Goal: Task Accomplishment & Management: Manage account settings

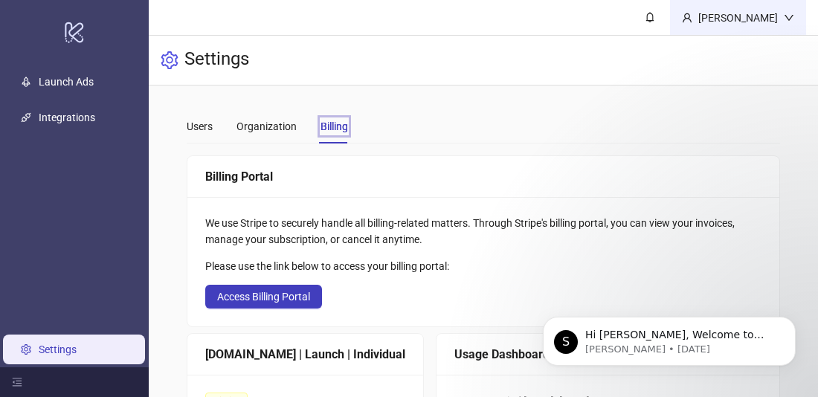
click at [761, 18] on div "[PERSON_NAME]" at bounding box center [737, 18] width 91 height 16
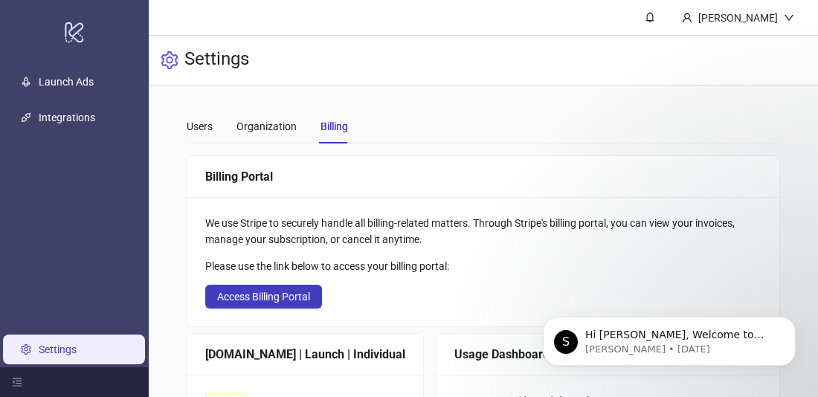
click at [619, 12] on header "[PERSON_NAME]" at bounding box center [483, 18] width 669 height 36
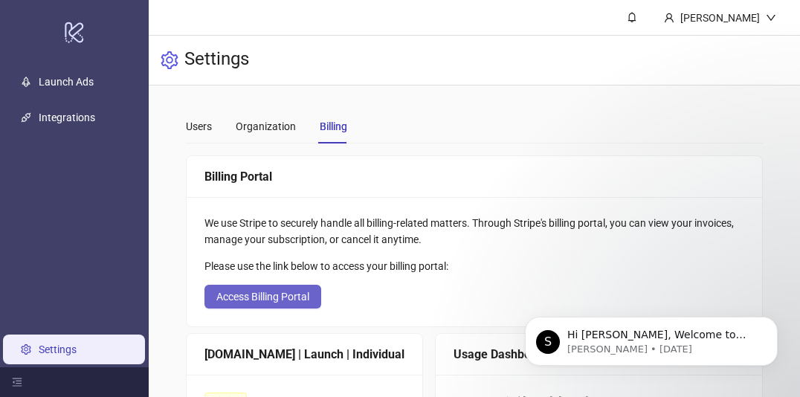
click at [249, 296] on span "Access Billing Portal" at bounding box center [262, 297] width 93 height 12
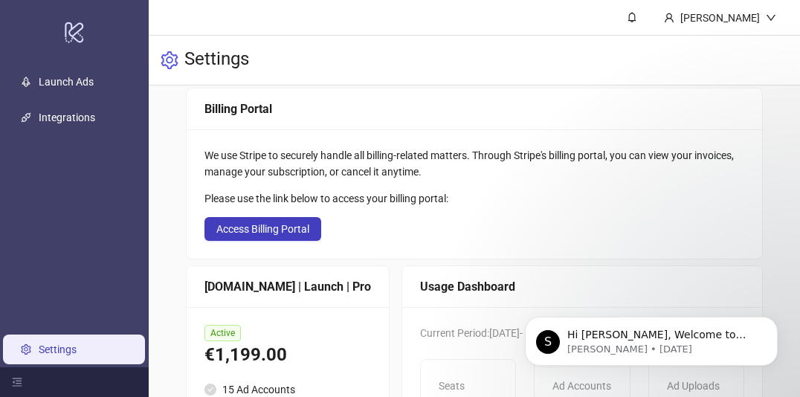
scroll to position [69, 0]
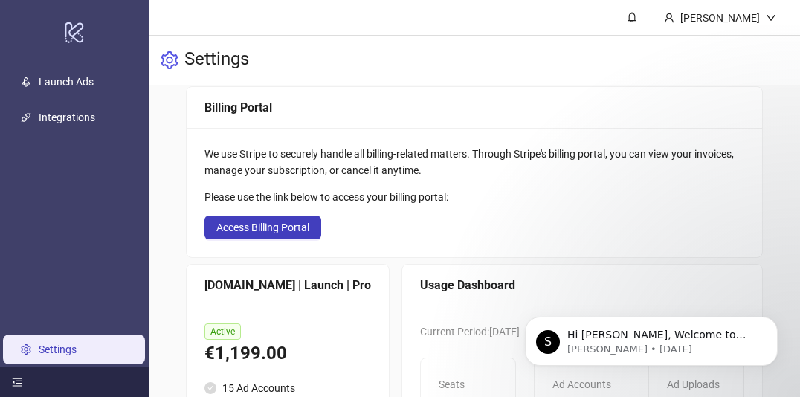
click at [22, 385] on icon "menu-fold" at bounding box center [17, 382] width 10 height 10
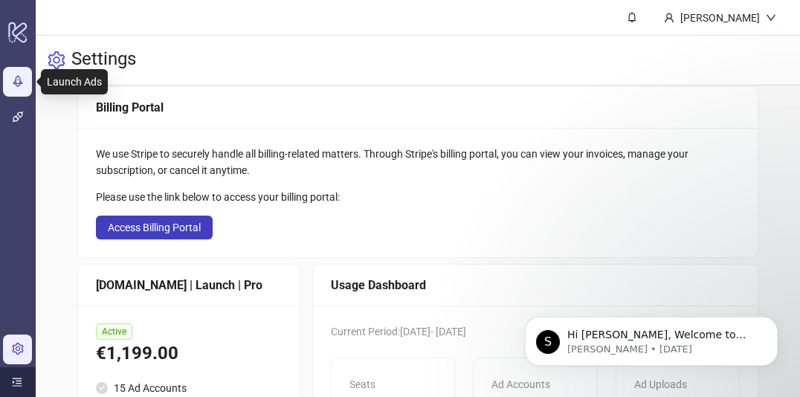
click at [31, 85] on link "Launch Ads" at bounding box center [58, 82] width 55 height 12
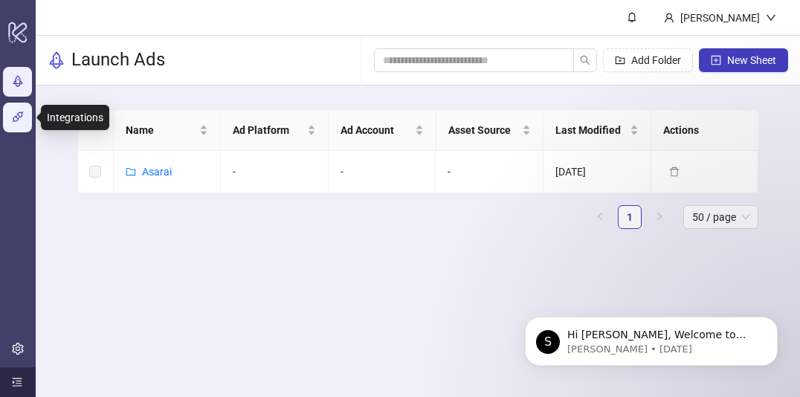
click at [31, 116] on link "Integrations" at bounding box center [59, 118] width 57 height 12
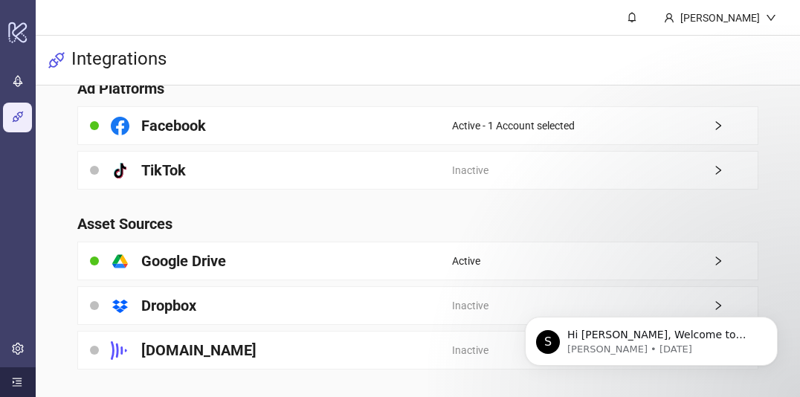
scroll to position [57, 0]
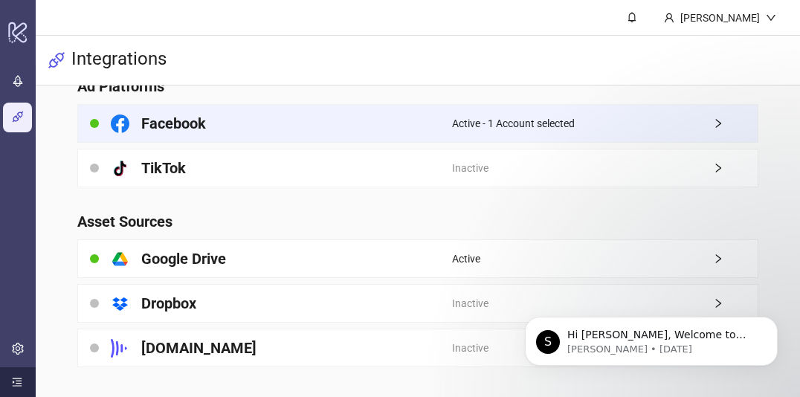
click at [207, 118] on div "Facebook" at bounding box center [265, 123] width 374 height 37
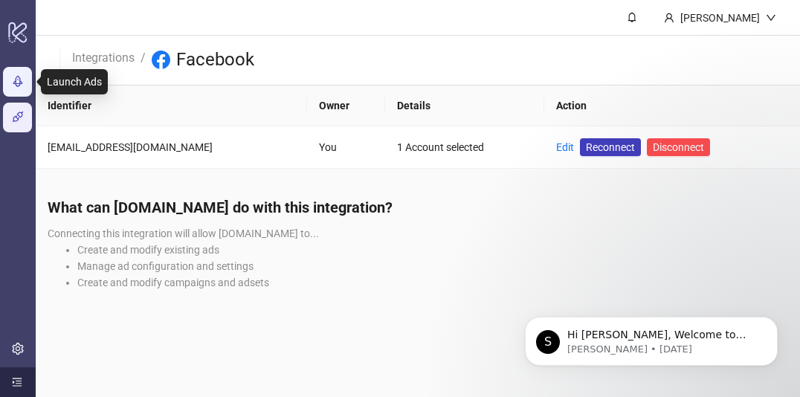
click at [31, 84] on link "Launch Ads" at bounding box center [58, 82] width 55 height 12
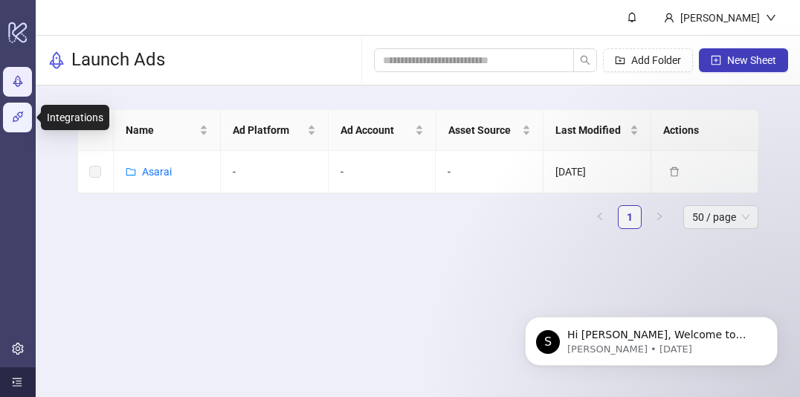
click at [31, 121] on link "Integrations" at bounding box center [59, 118] width 57 height 12
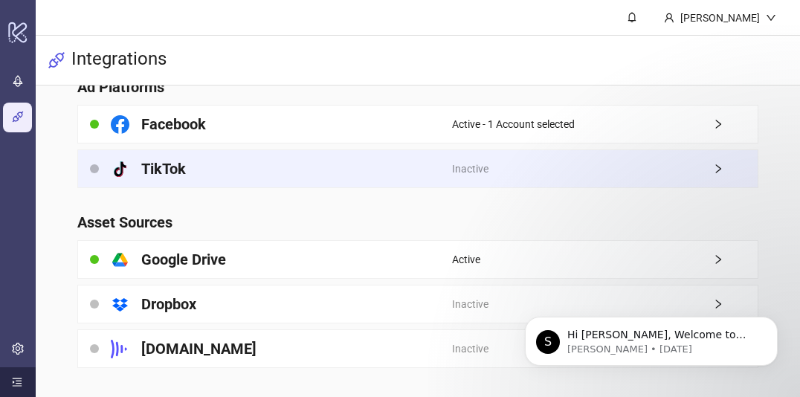
scroll to position [57, 0]
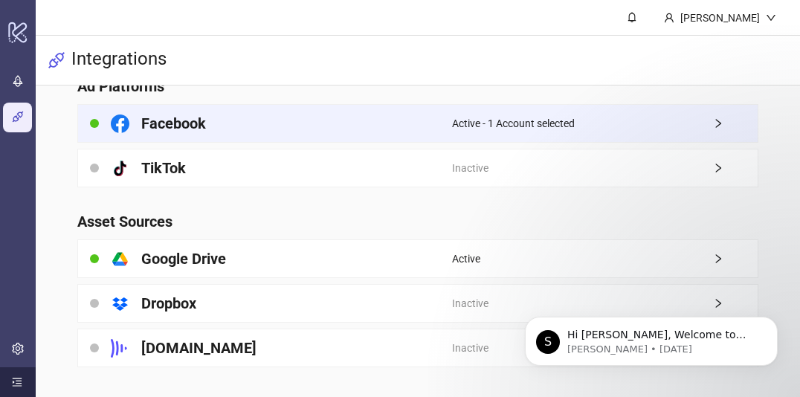
click at [247, 120] on div "Facebook" at bounding box center [265, 123] width 374 height 37
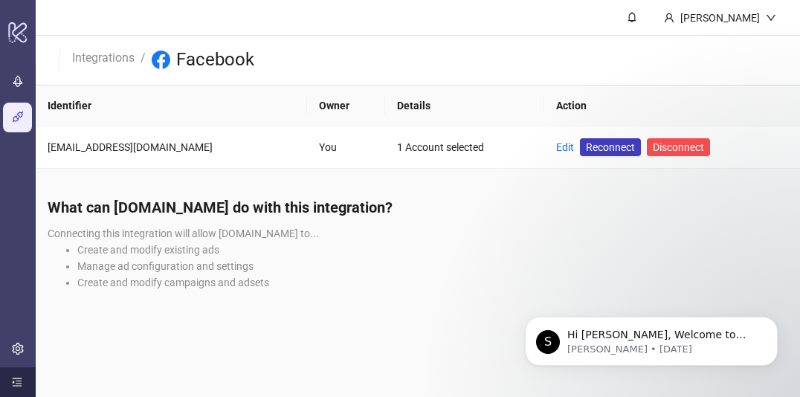
click at [304, 1] on header "[PERSON_NAME]" at bounding box center [418, 18] width 764 height 36
click at [308, 21] on header "[PERSON_NAME]" at bounding box center [418, 18] width 764 height 36
click at [207, 4] on header "[PERSON_NAME]" at bounding box center [418, 18] width 764 height 36
click at [193, 26] on header "[PERSON_NAME]" at bounding box center [418, 18] width 764 height 36
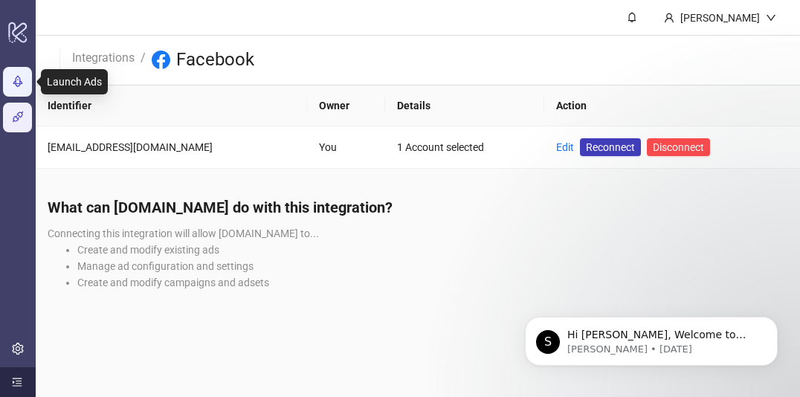
click at [31, 85] on link "Launch Ads" at bounding box center [58, 82] width 55 height 12
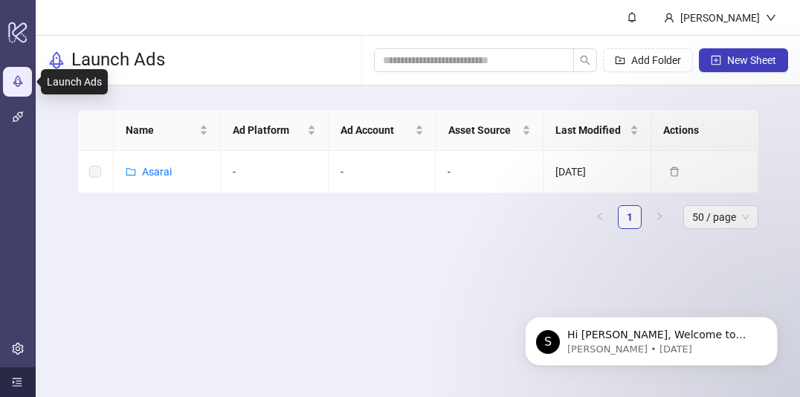
click at [31, 76] on link "Launch Ads" at bounding box center [58, 82] width 55 height 12
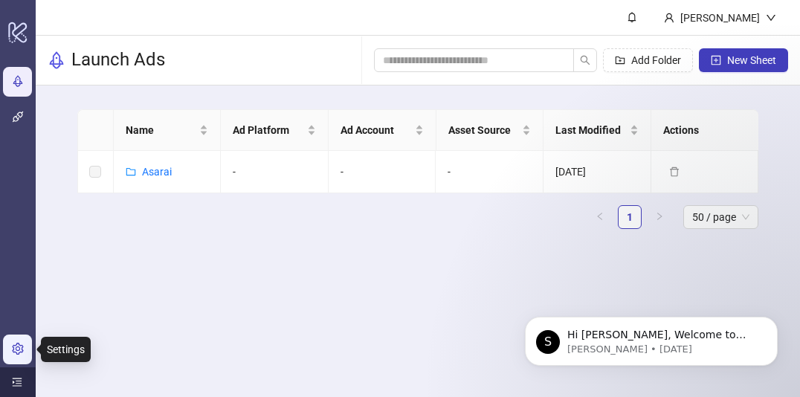
click at [31, 352] on link "Settings" at bounding box center [50, 349] width 38 height 12
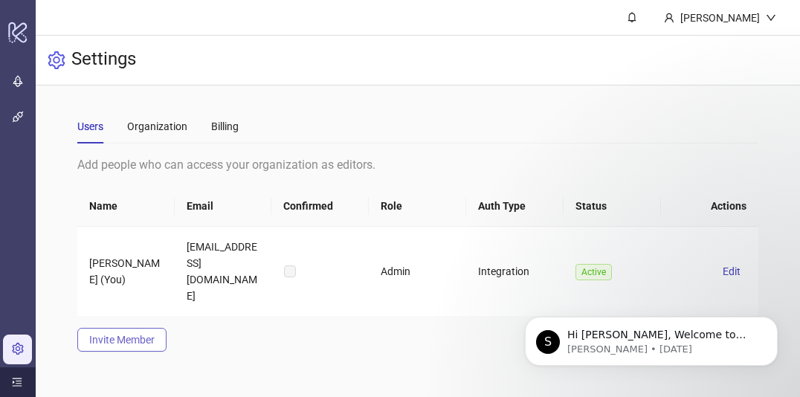
click at [135, 334] on span "Invite Member" at bounding box center [121, 340] width 65 height 12
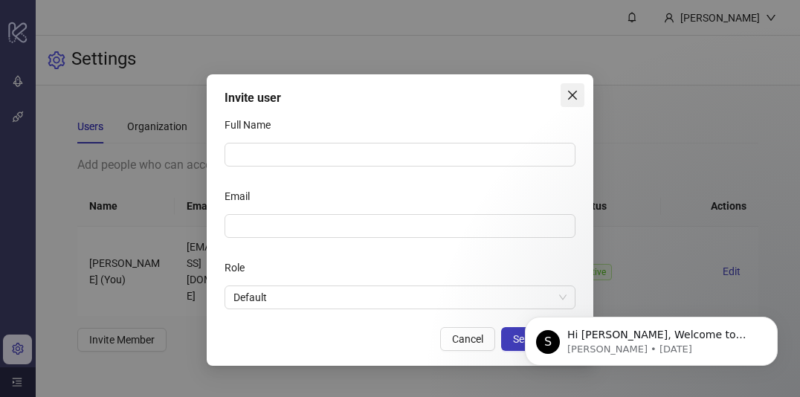
click at [572, 92] on icon "close" at bounding box center [573, 95] width 12 height 12
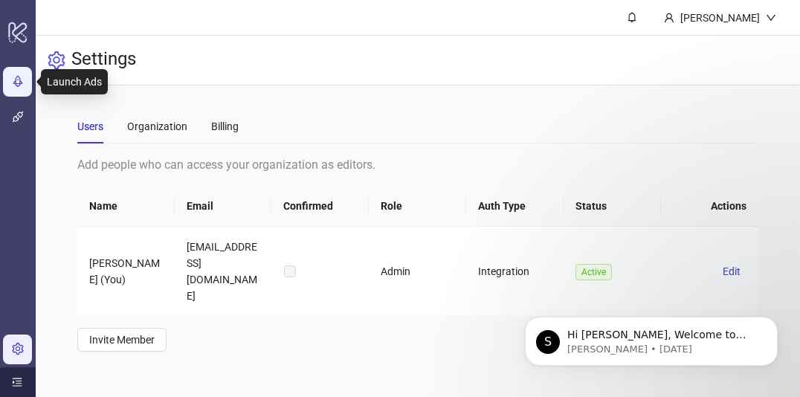
click at [31, 76] on link "Launch Ads" at bounding box center [58, 82] width 55 height 12
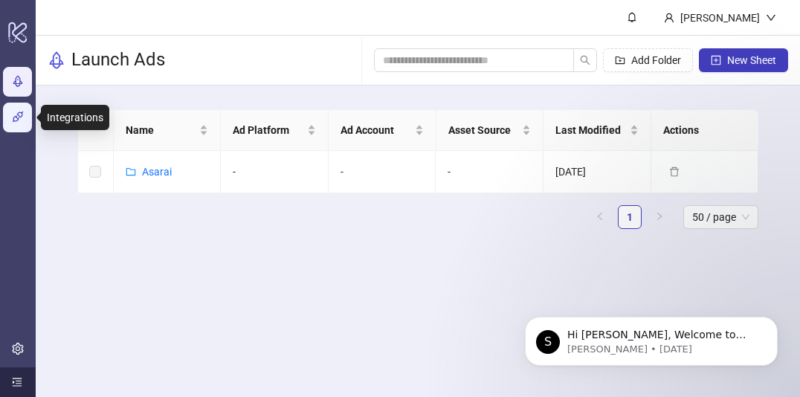
click at [31, 123] on link "Integrations" at bounding box center [59, 118] width 57 height 12
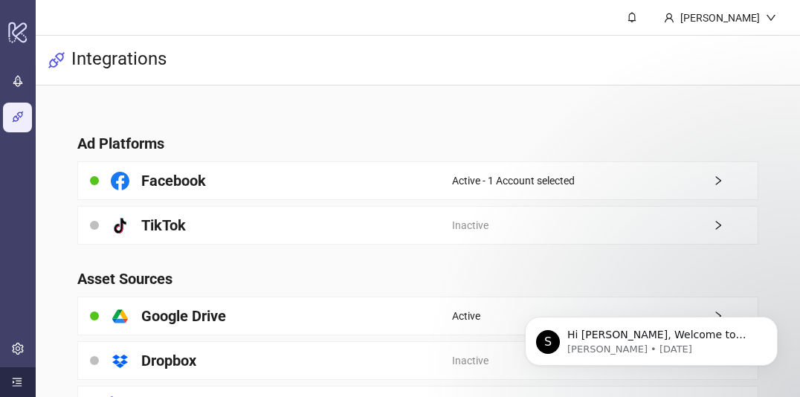
click at [549, 179] on span "Active - 1 Account selected" at bounding box center [513, 180] width 123 height 16
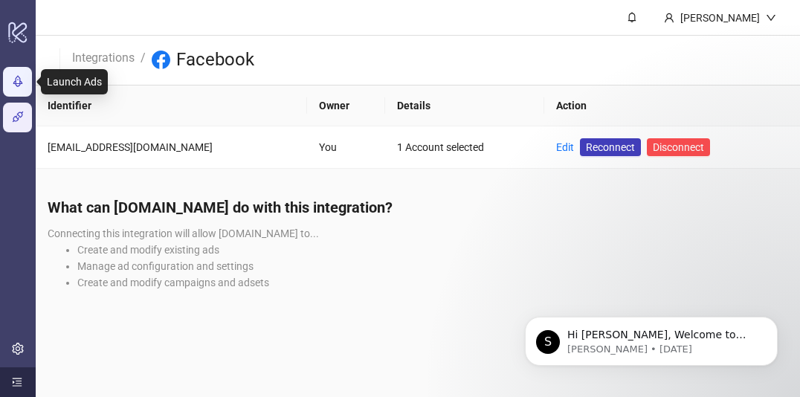
click at [31, 80] on link "Launch Ads" at bounding box center [58, 82] width 55 height 12
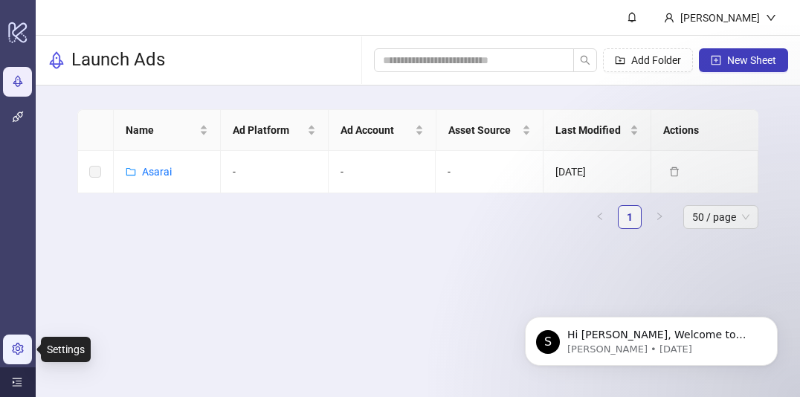
click at [31, 346] on link "Settings" at bounding box center [50, 349] width 38 height 12
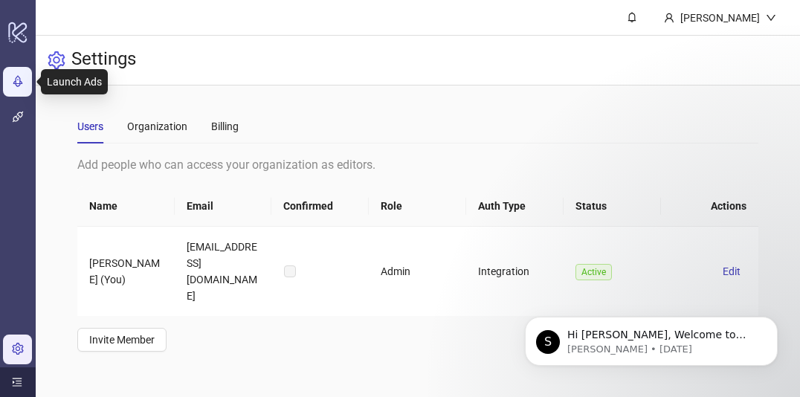
click at [31, 80] on link "Launch Ads" at bounding box center [58, 82] width 55 height 12
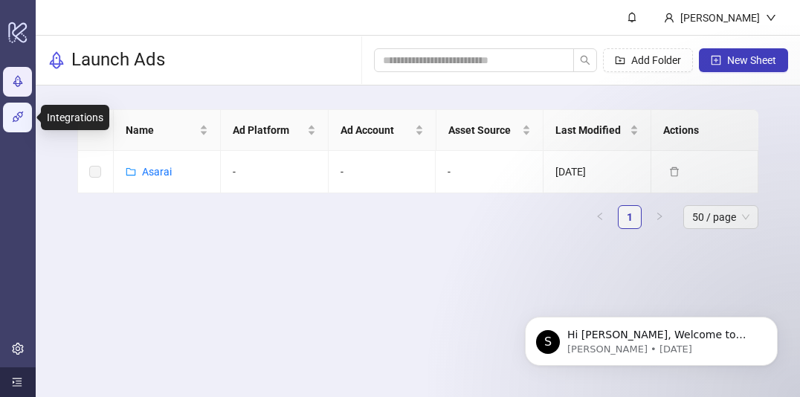
click at [31, 117] on link "Integrations" at bounding box center [59, 118] width 57 height 12
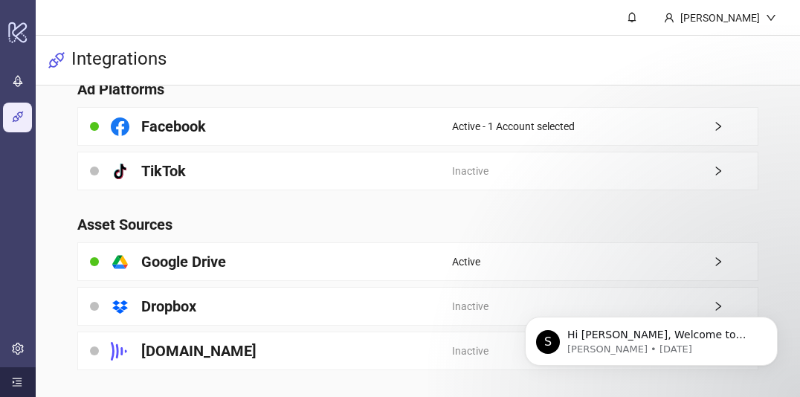
scroll to position [57, 0]
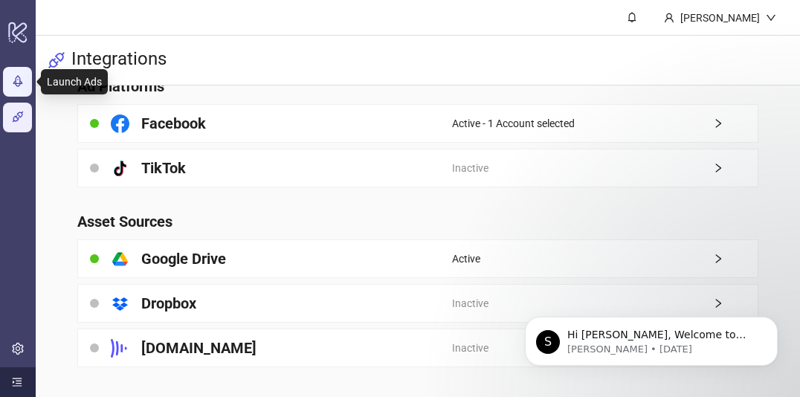
click at [31, 82] on link "Launch Ads" at bounding box center [58, 82] width 55 height 12
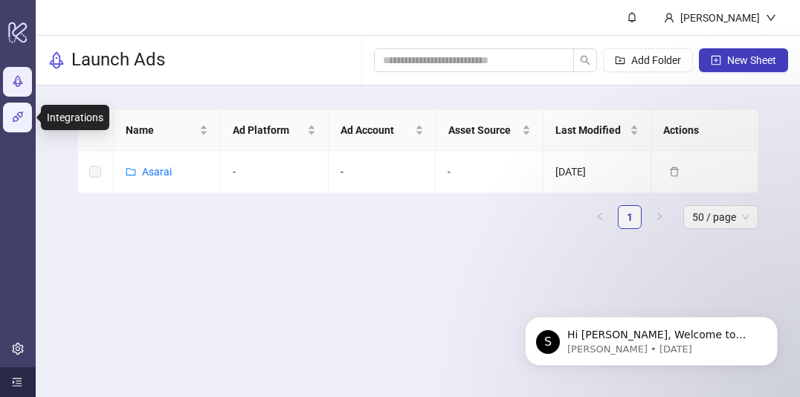
click at [31, 121] on link "Integrations" at bounding box center [59, 118] width 57 height 12
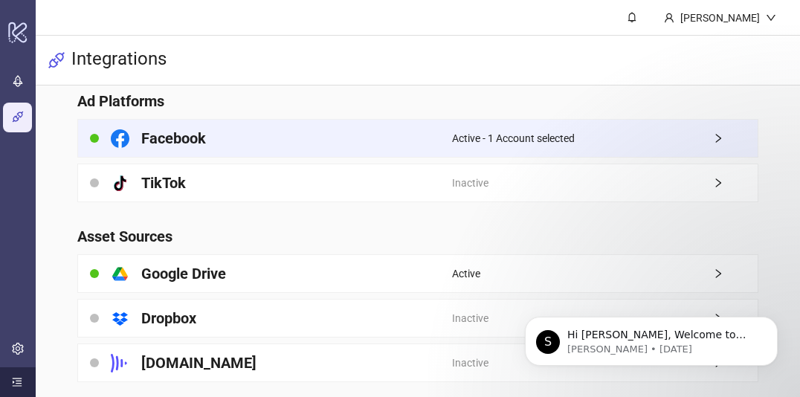
scroll to position [57, 0]
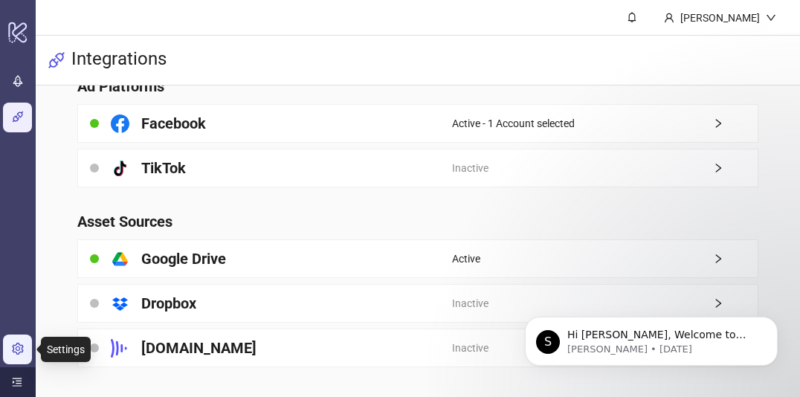
click at [31, 346] on link "Settings" at bounding box center [50, 349] width 38 height 12
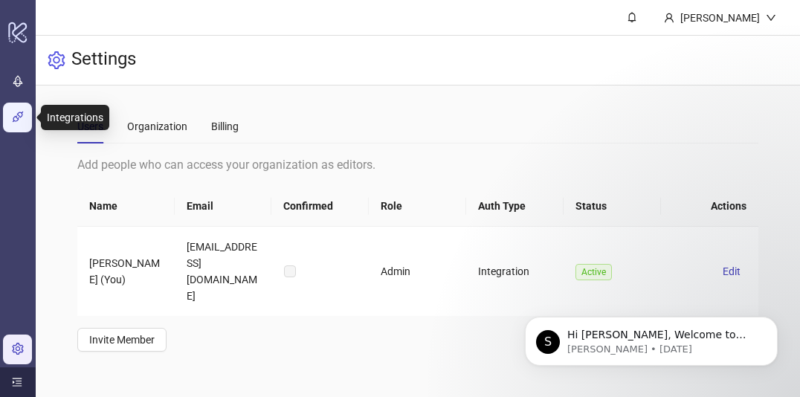
click at [31, 120] on link "Integrations" at bounding box center [59, 118] width 57 height 12
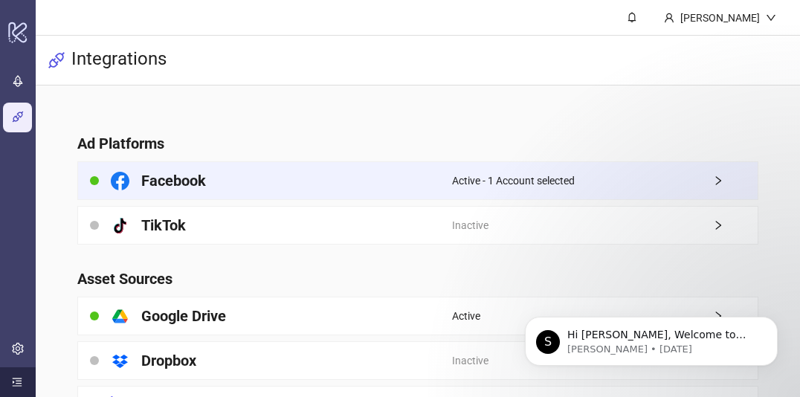
click at [278, 181] on div "Facebook" at bounding box center [265, 180] width 374 height 37
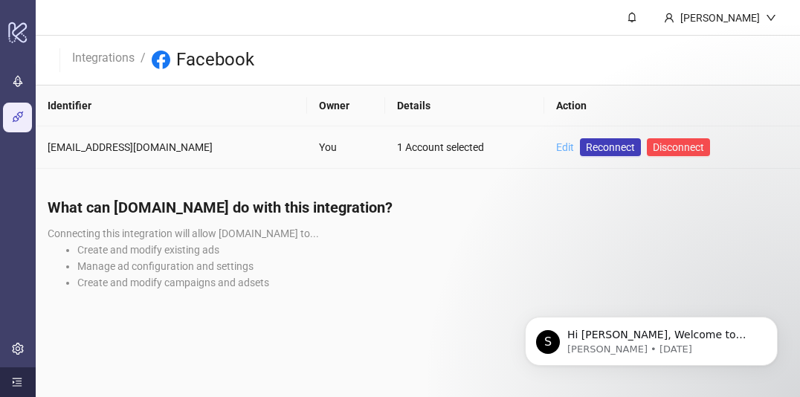
click at [556, 144] on link "Edit" at bounding box center [565, 147] width 18 height 12
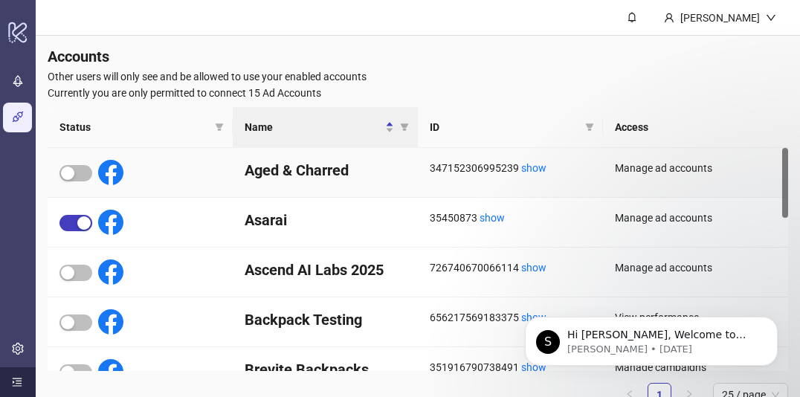
scroll to position [84, 0]
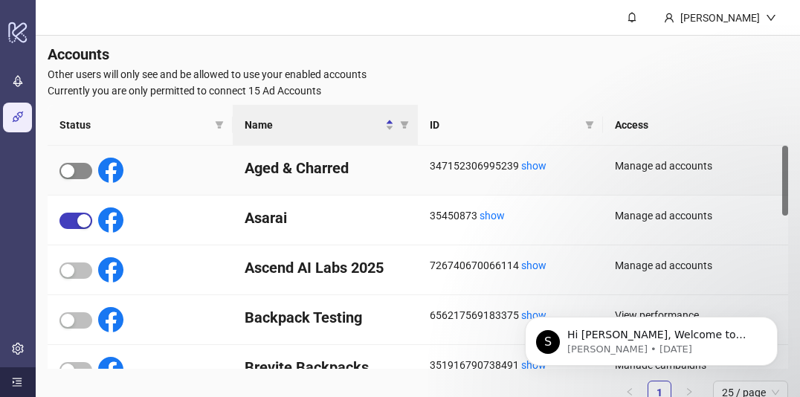
click at [74, 170] on div "button" at bounding box center [67, 170] width 13 height 13
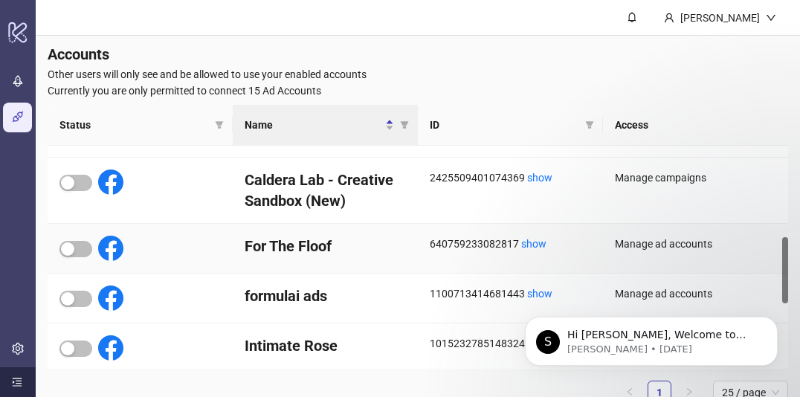
scroll to position [376, 0]
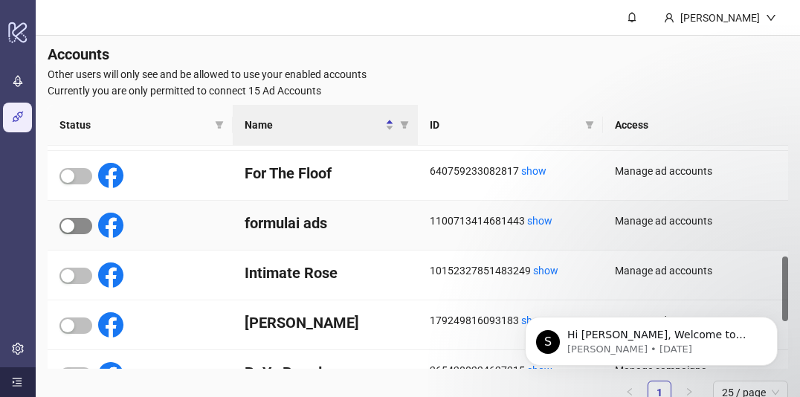
click at [73, 225] on div "button" at bounding box center [67, 225] width 13 height 13
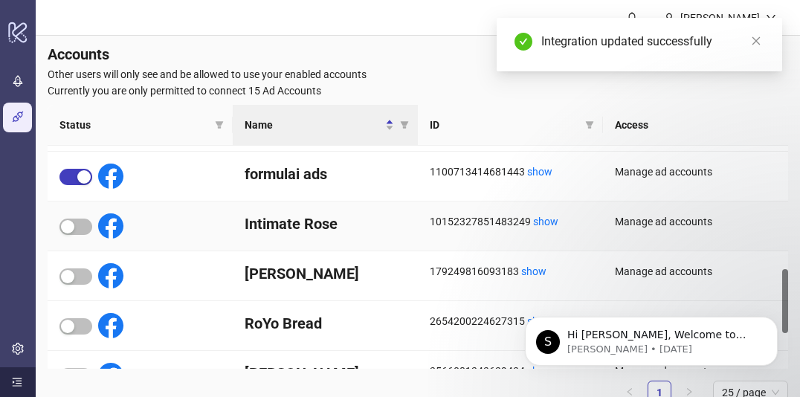
scroll to position [427, 0]
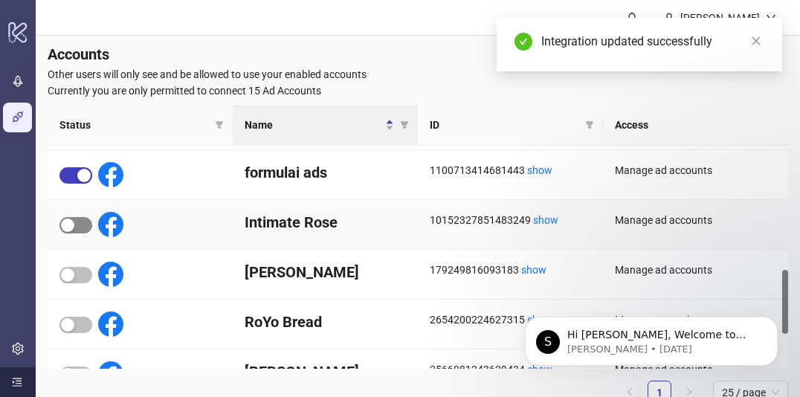
click at [68, 223] on div "button" at bounding box center [67, 225] width 13 height 13
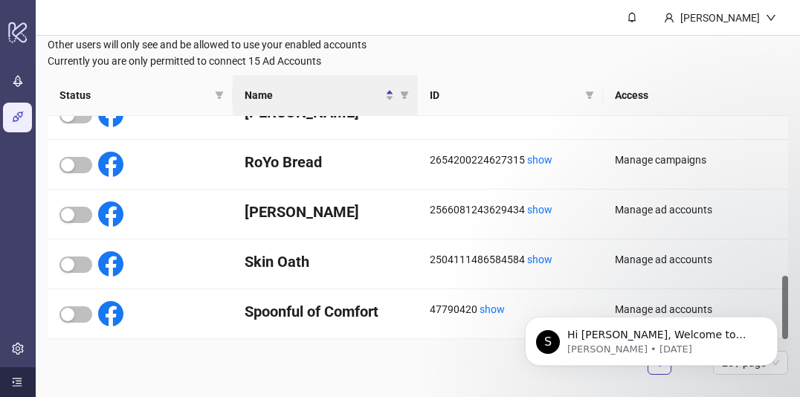
scroll to position [114, 0]
click at [772, 325] on icon "Dismiss notification" at bounding box center [773, 321] width 8 height 8
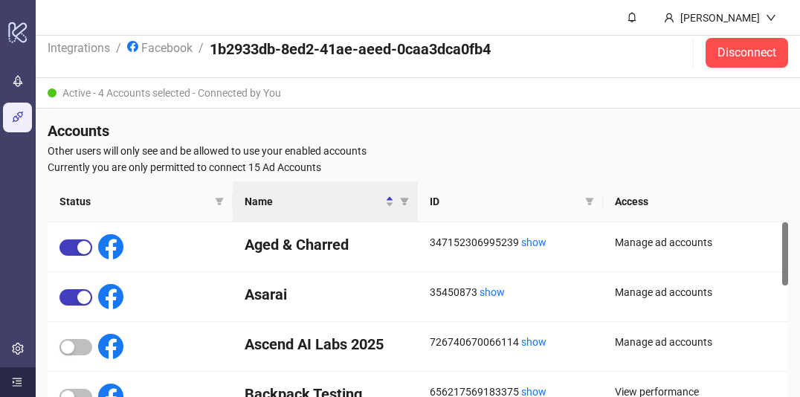
scroll to position [0, 0]
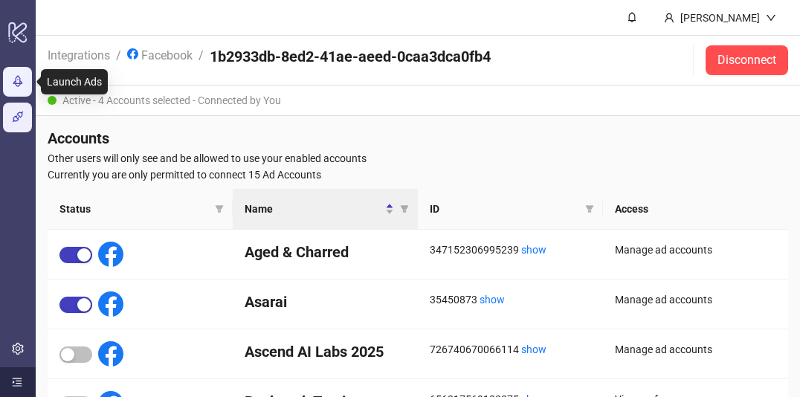
click at [31, 85] on link "Launch Ads" at bounding box center [58, 82] width 55 height 12
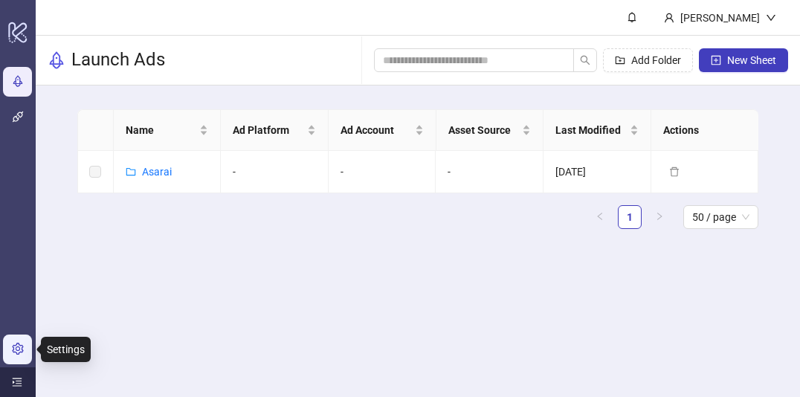
click at [31, 350] on link "Settings" at bounding box center [50, 349] width 38 height 12
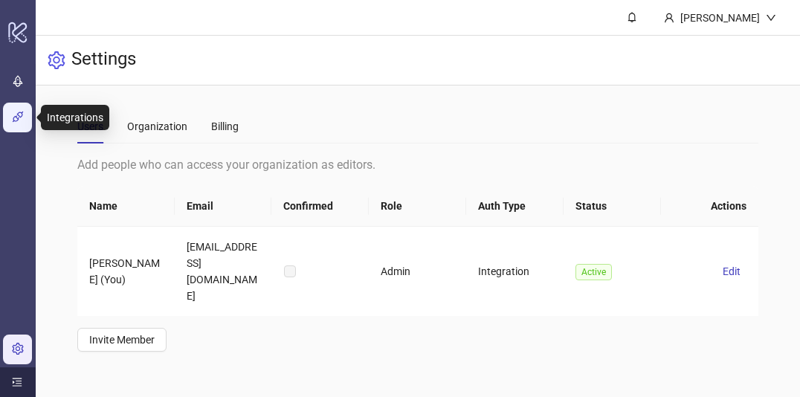
click at [31, 114] on link "Integrations" at bounding box center [59, 118] width 57 height 12
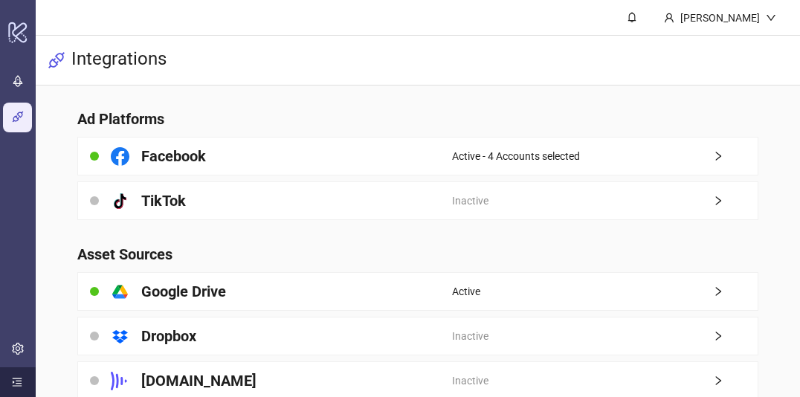
scroll to position [57, 0]
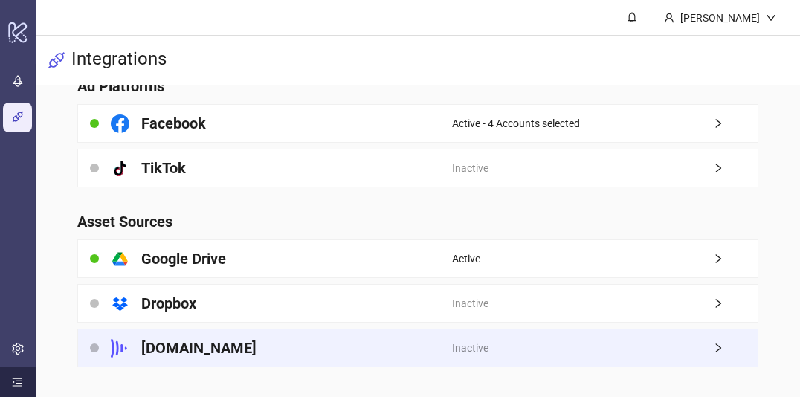
click at [169, 346] on h4 "Frame.io" at bounding box center [198, 348] width 115 height 21
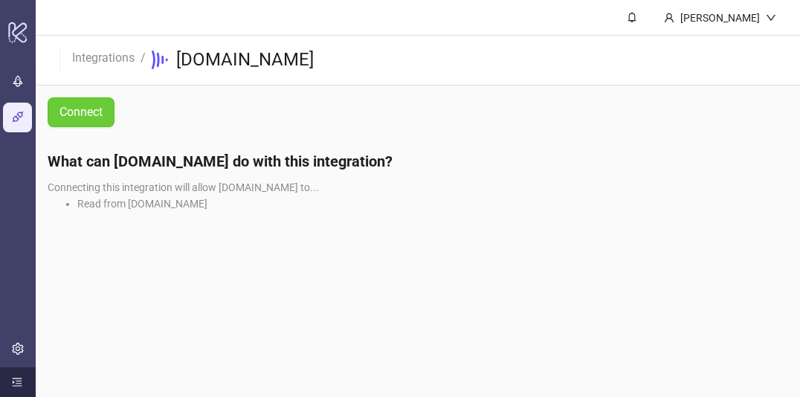
click at [81, 114] on span "Connect" at bounding box center [80, 112] width 43 height 13
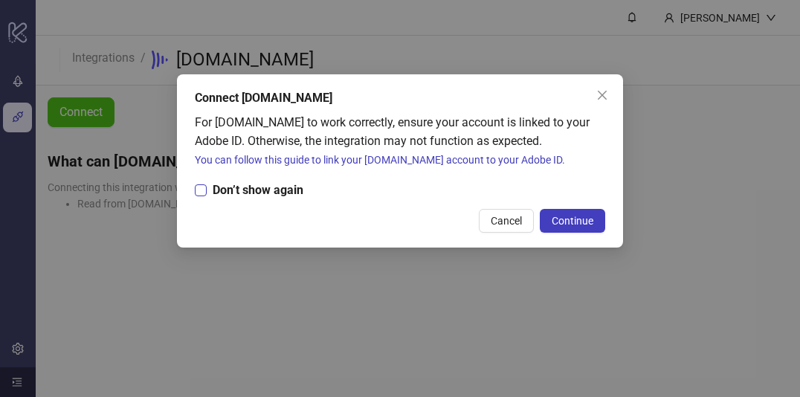
click at [236, 192] on span "Don’t show again" at bounding box center [258, 190] width 103 height 19
drag, startPoint x: 581, startPoint y: 220, endPoint x: 572, endPoint y: 216, distance: 10.0
click at [581, 220] on span "Continue" at bounding box center [573, 221] width 42 height 12
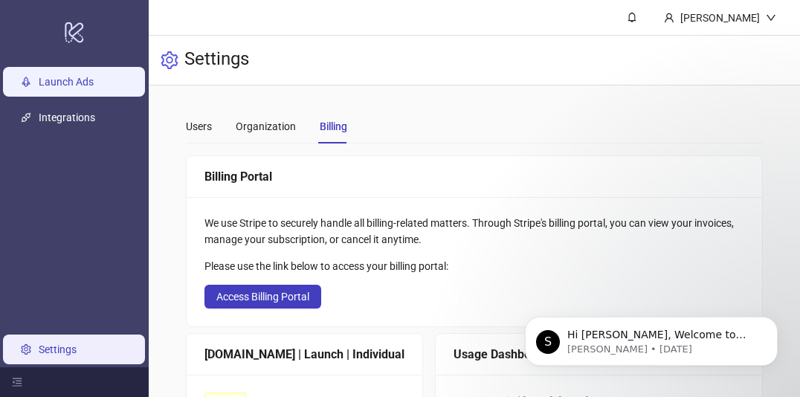
click at [60, 79] on link "Launch Ads" at bounding box center [66, 82] width 55 height 12
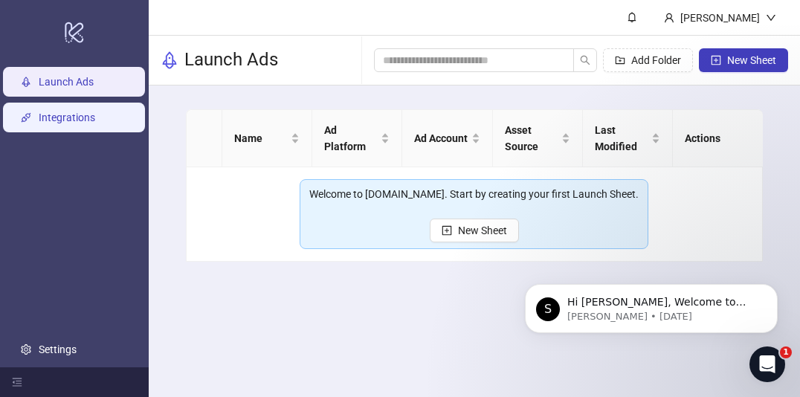
click at [64, 112] on link "Integrations" at bounding box center [67, 118] width 57 height 12
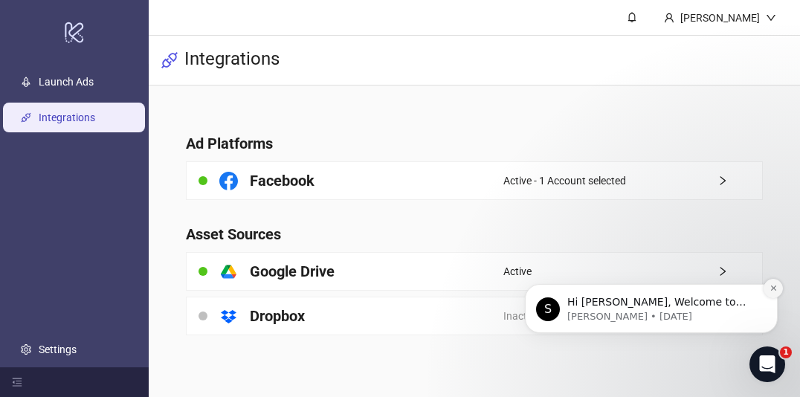
click at [774, 289] on icon "Dismiss notification" at bounding box center [773, 288] width 8 height 8
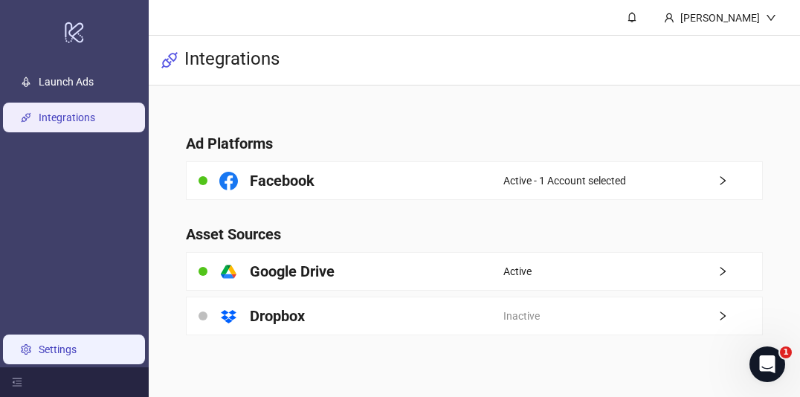
click at [45, 352] on link "Settings" at bounding box center [58, 349] width 38 height 12
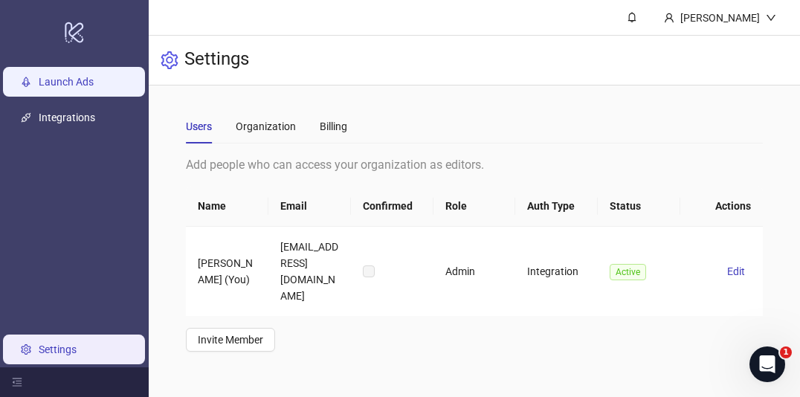
click at [94, 85] on link "Launch Ads" at bounding box center [66, 82] width 55 height 12
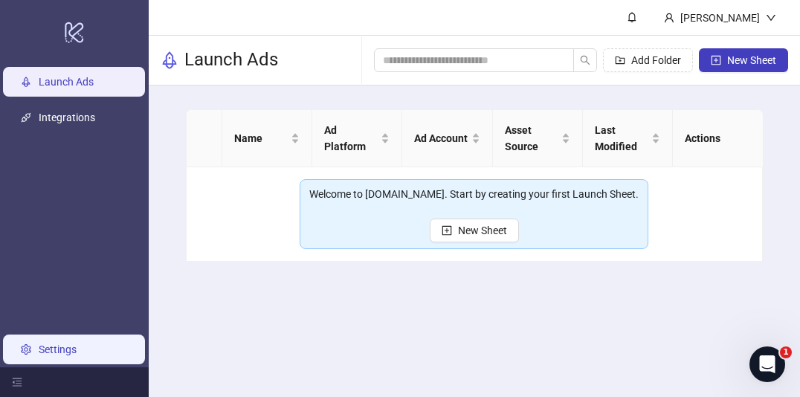
click at [76, 349] on link "Settings" at bounding box center [58, 349] width 38 height 12
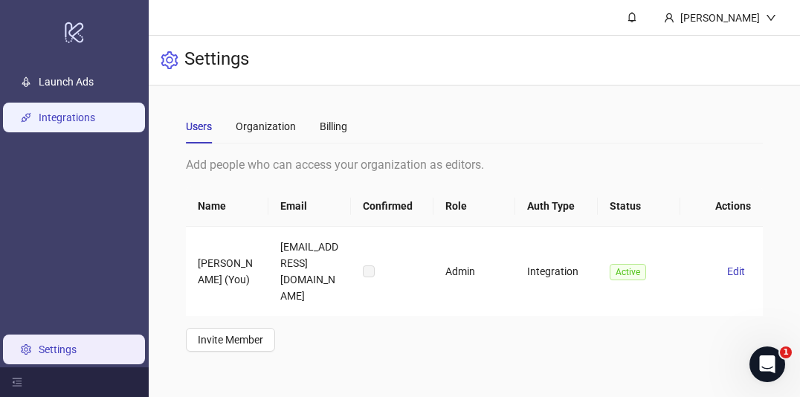
click at [95, 112] on link "Integrations" at bounding box center [67, 118] width 57 height 12
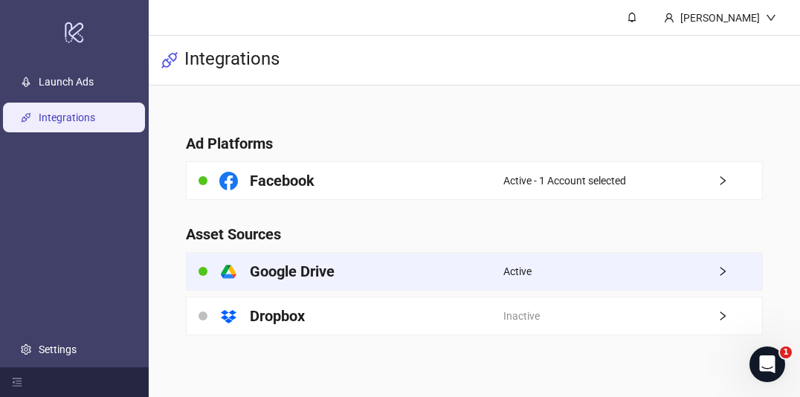
click at [311, 265] on h4 "Google Drive" at bounding box center [292, 271] width 85 height 21
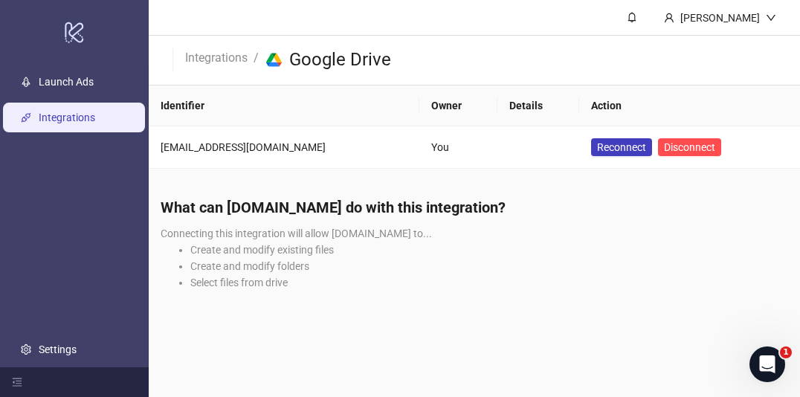
click at [70, 117] on link "Integrations" at bounding box center [67, 118] width 57 height 12
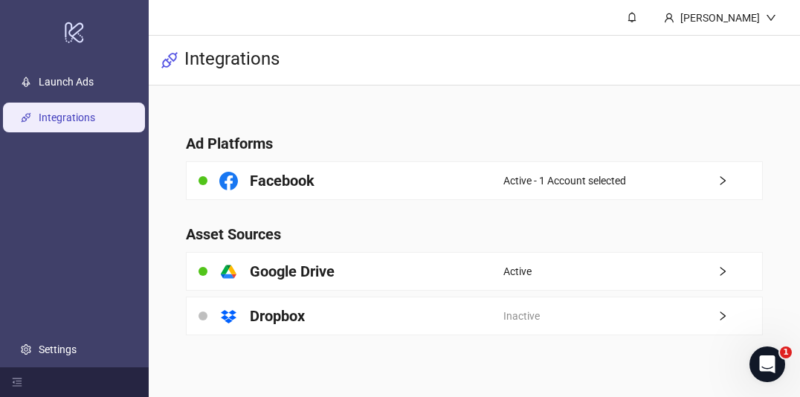
click at [570, 177] on span "Active - 1 Account selected" at bounding box center [564, 180] width 123 height 16
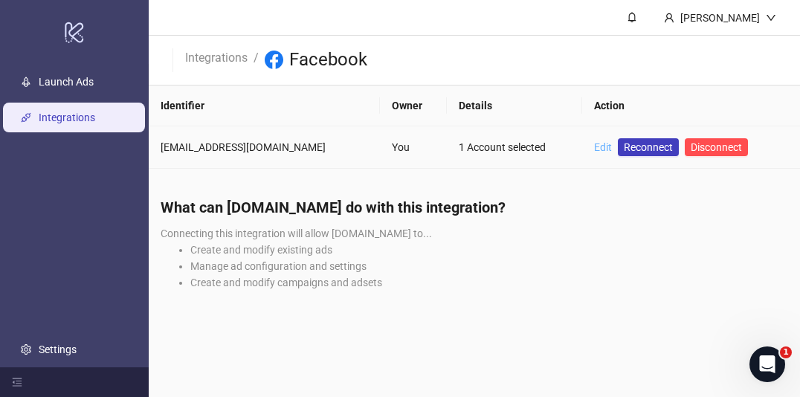
click at [594, 152] on link "Edit" at bounding box center [603, 147] width 18 height 12
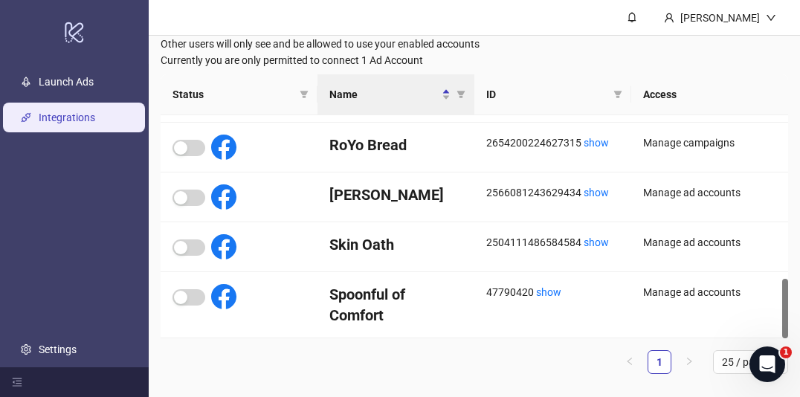
scroll to position [114, 0]
click at [735, 361] on span "25 / page" at bounding box center [750, 362] width 57 height 22
click at [577, 359] on ul "1 25 / page 10 / page 20 / page 25 / page 50 / page 100 / page" at bounding box center [474, 362] width 627 height 24
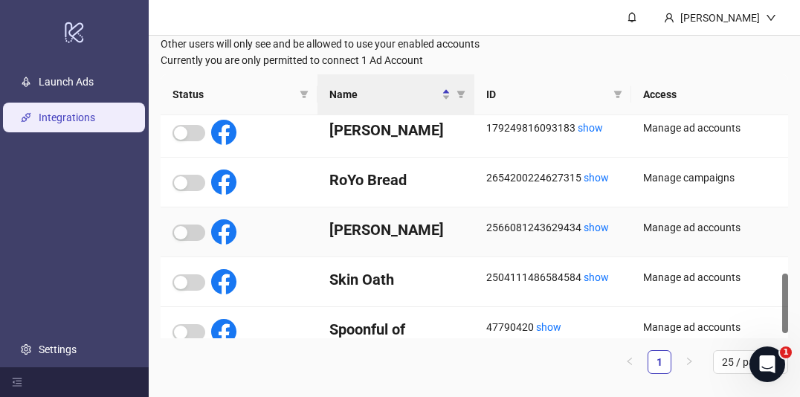
scroll to position [610, 0]
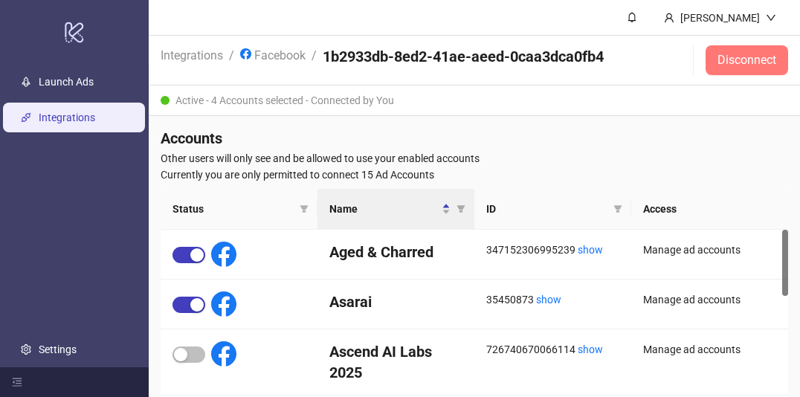
click at [771, 62] on span "Disconnect" at bounding box center [746, 60] width 59 height 13
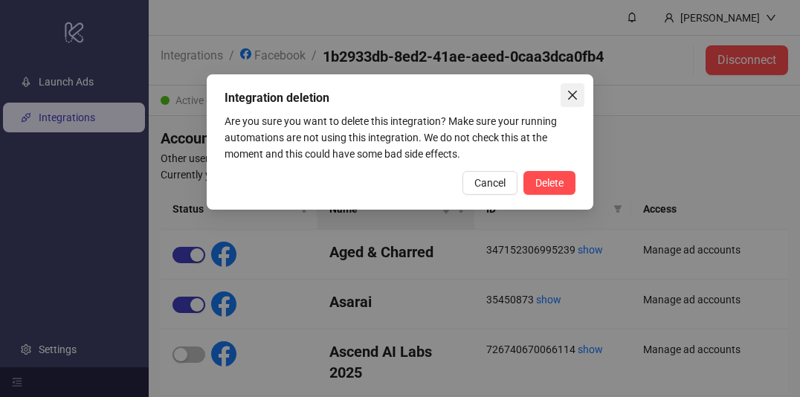
click at [568, 97] on icon "close" at bounding box center [573, 95] width 12 height 12
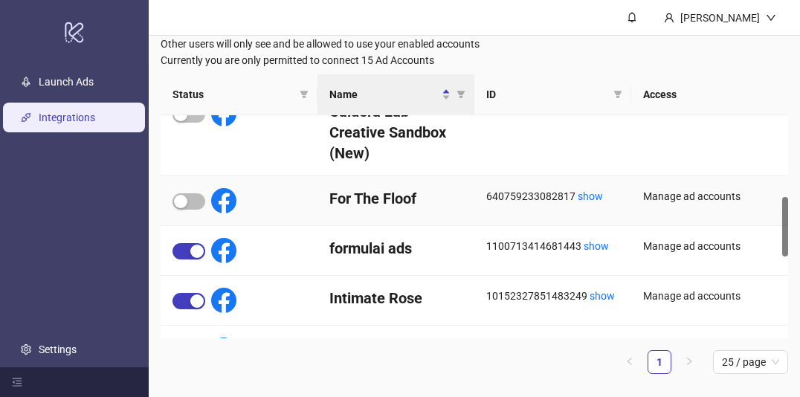
scroll to position [425, 0]
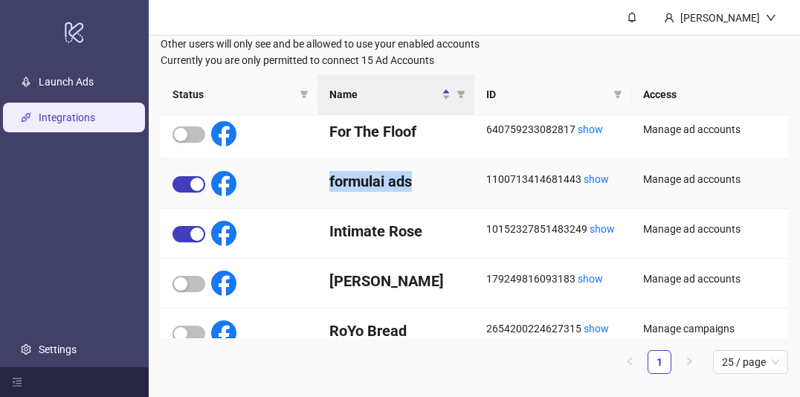
drag, startPoint x: 409, startPoint y: 179, endPoint x: 314, endPoint y: 171, distance: 94.8
click at [314, 171] on div "formulai ads 1100713414681443 show Manage ad accounts" at bounding box center [474, 184] width 627 height 50
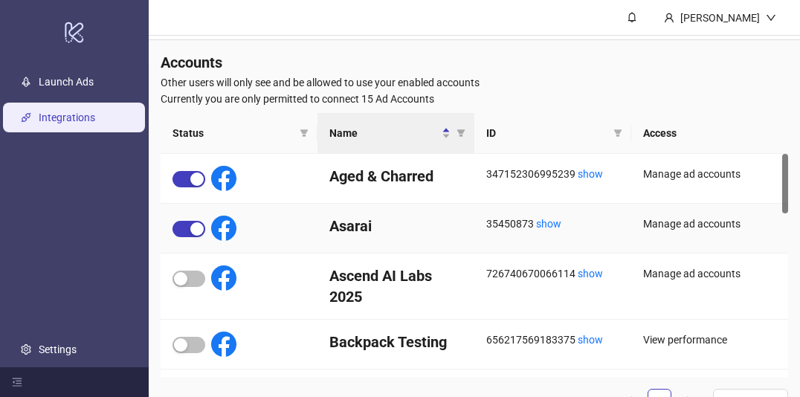
scroll to position [0, 0]
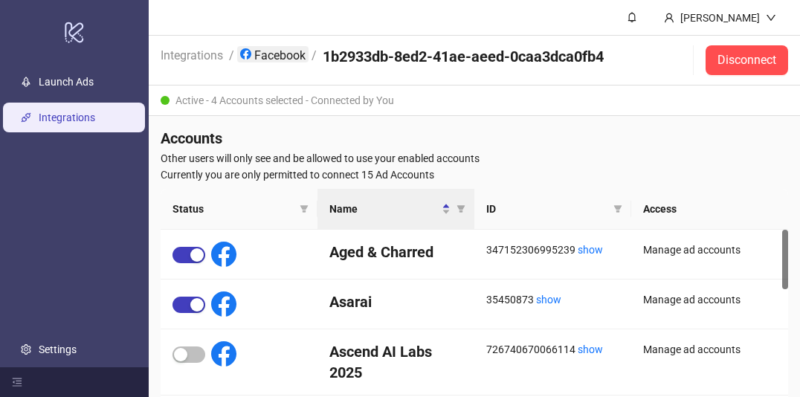
click at [279, 59] on link "Facebook" at bounding box center [272, 54] width 71 height 16
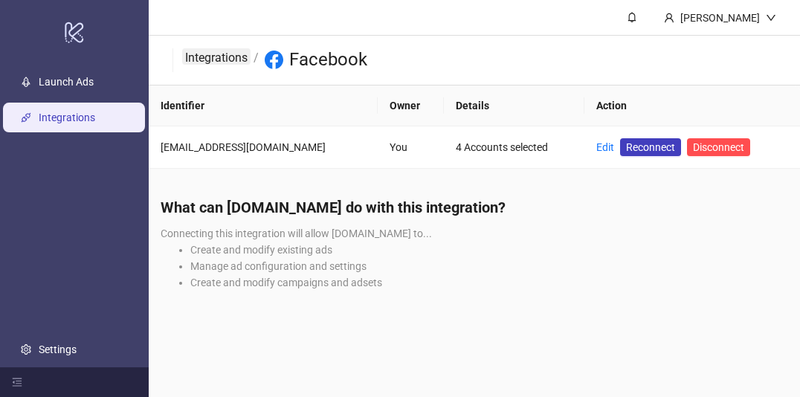
click at [219, 59] on link "Integrations" at bounding box center [216, 56] width 68 height 16
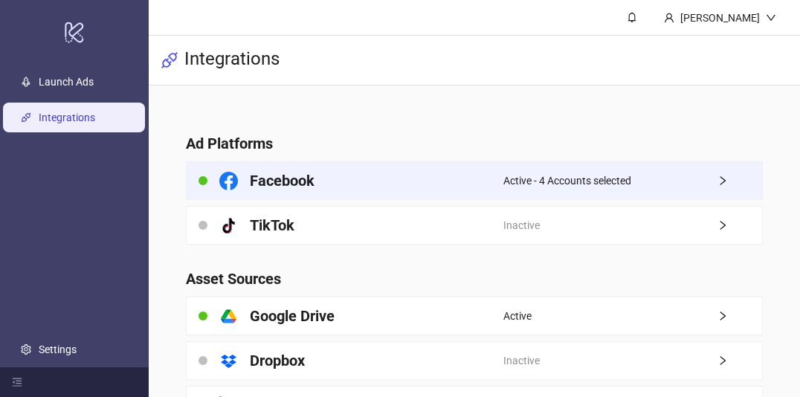
click at [562, 187] on span "Active - 4 Accounts selected" at bounding box center [567, 180] width 128 height 16
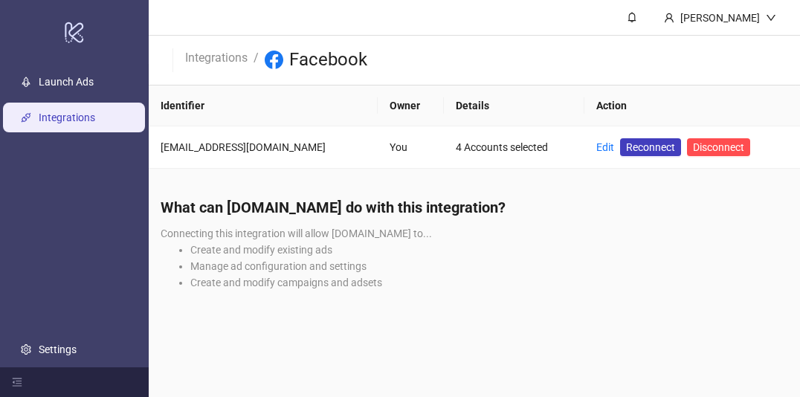
click at [56, 114] on link "Integrations" at bounding box center [67, 118] width 57 height 12
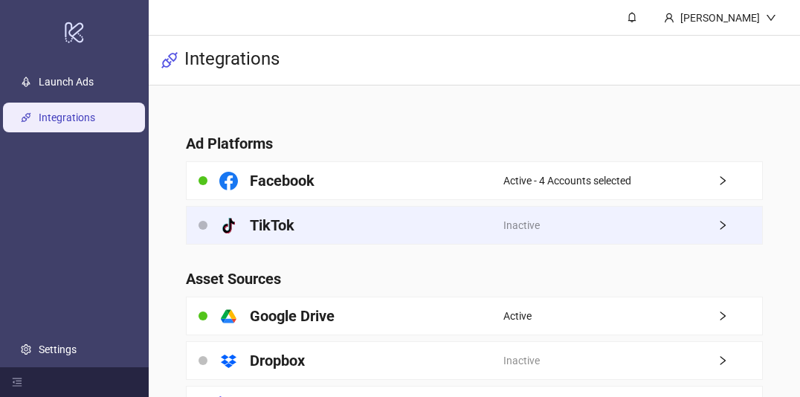
click at [596, 235] on div "Inactive" at bounding box center [632, 225] width 259 height 37
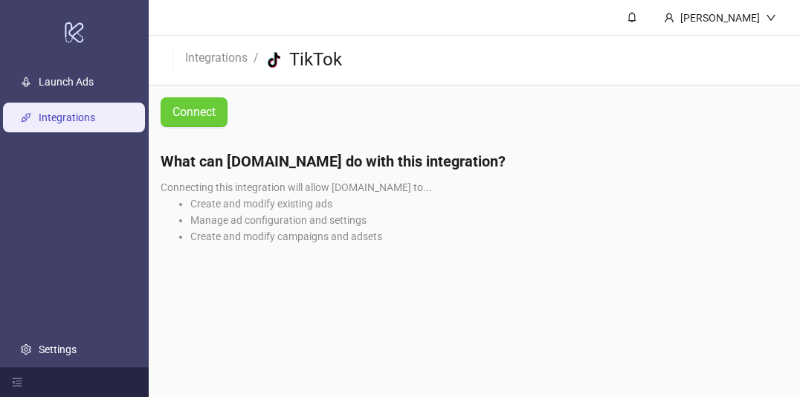
click at [182, 103] on button "Connect" at bounding box center [194, 112] width 67 height 30
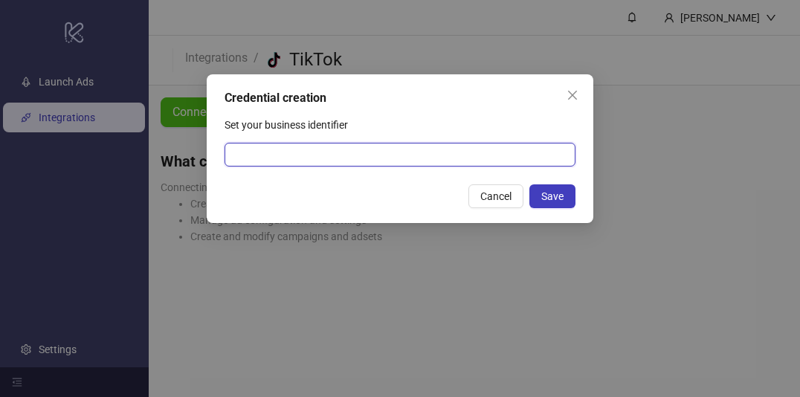
click at [350, 158] on input "Set your business identifier" at bounding box center [400, 155] width 351 height 24
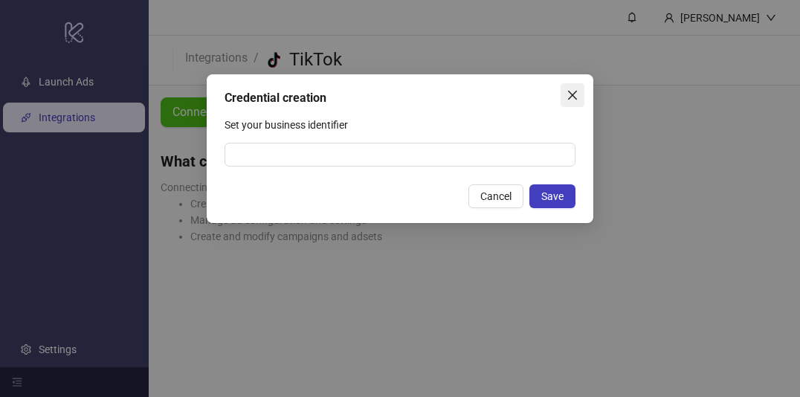
click at [567, 95] on icon "close" at bounding box center [573, 95] width 12 height 12
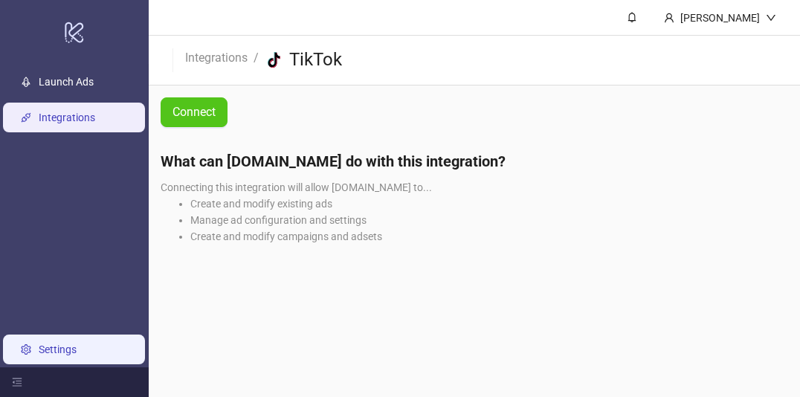
click at [54, 349] on link "Settings" at bounding box center [58, 349] width 38 height 12
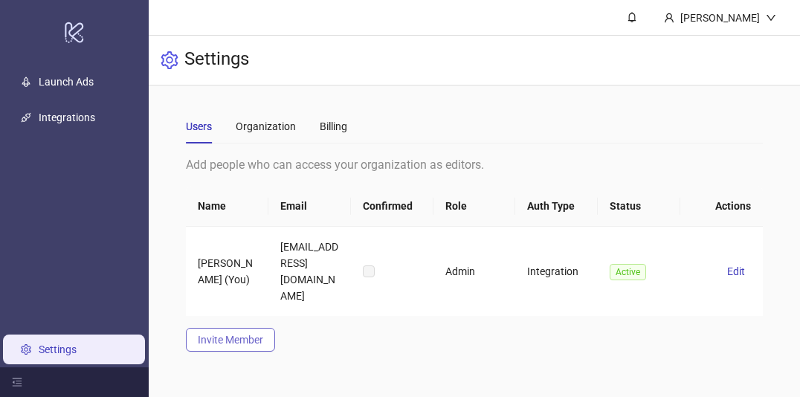
click at [236, 334] on span "Invite Member" at bounding box center [230, 340] width 65 height 12
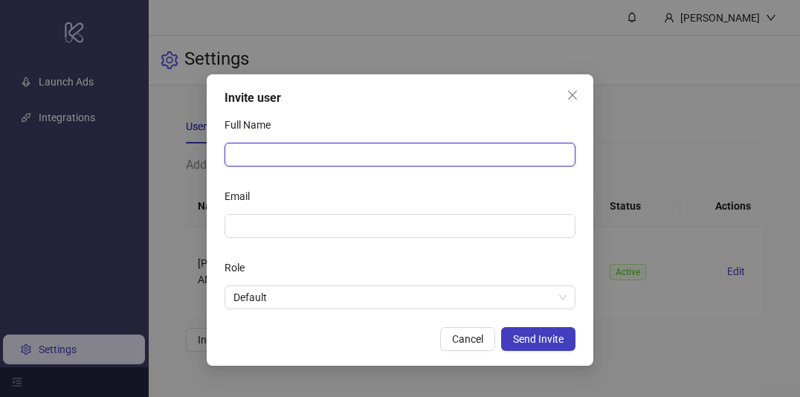
click at [294, 155] on input "Full Name" at bounding box center [400, 155] width 351 height 24
drag, startPoint x: 309, startPoint y: 157, endPoint x: 254, endPoint y: 153, distance: 55.1
click at [254, 153] on input "**********" at bounding box center [400, 155] width 351 height 24
drag, startPoint x: 308, startPoint y: 154, endPoint x: 209, endPoint y: 152, distance: 98.9
click at [209, 152] on div "**********" at bounding box center [400, 219] width 387 height 291
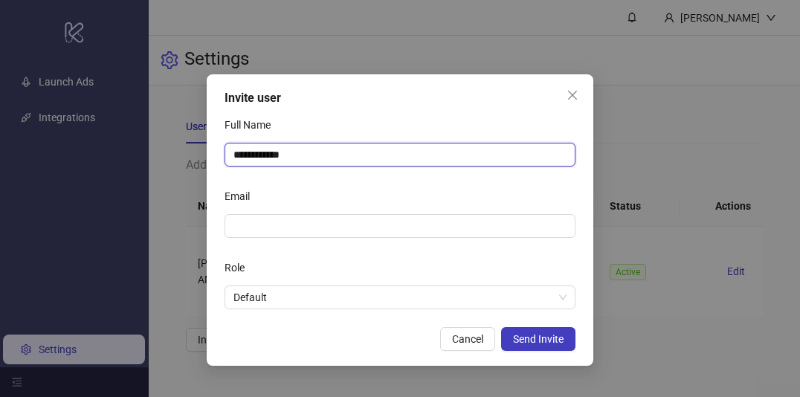
paste input "*"
type input "**********"
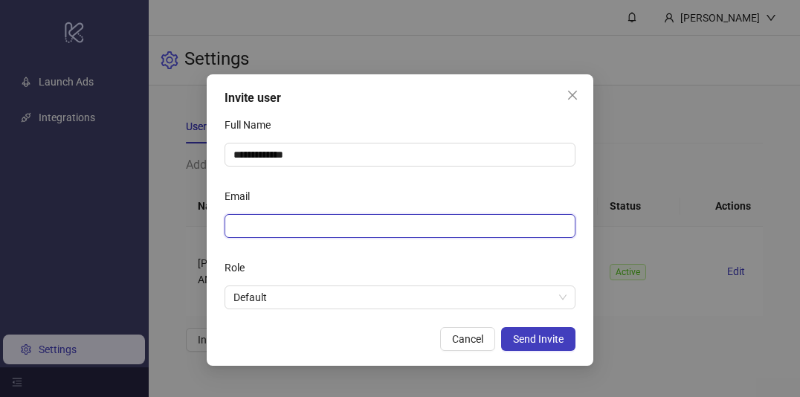
click at [248, 230] on input "Email" at bounding box center [398, 226] width 330 height 16
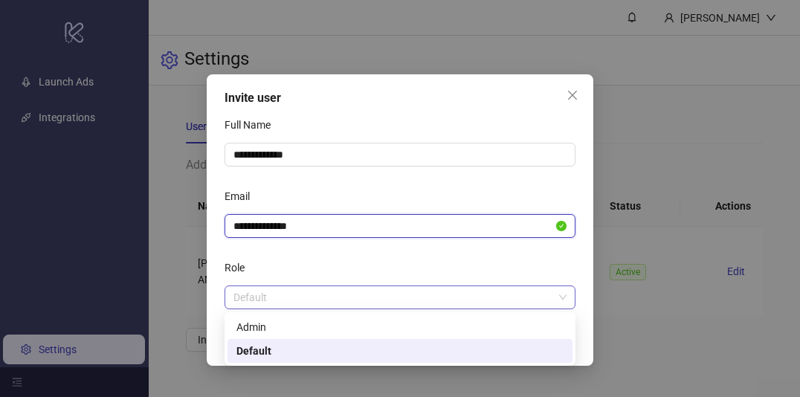
click at [368, 291] on span "Default" at bounding box center [399, 297] width 333 height 22
type input "**********"
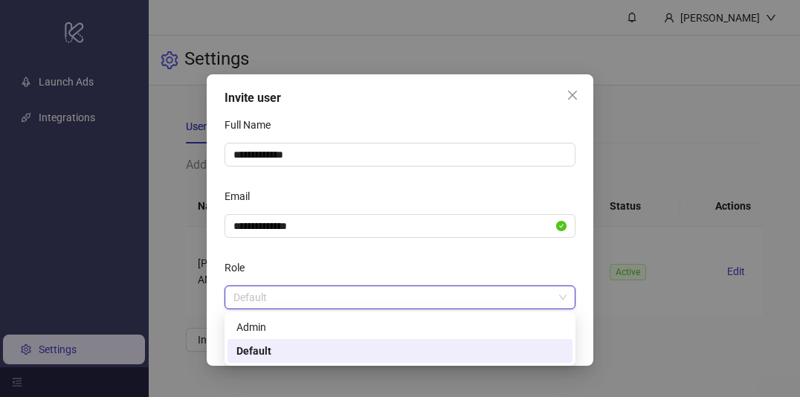
click at [350, 355] on div "Default" at bounding box center [399, 351] width 327 height 16
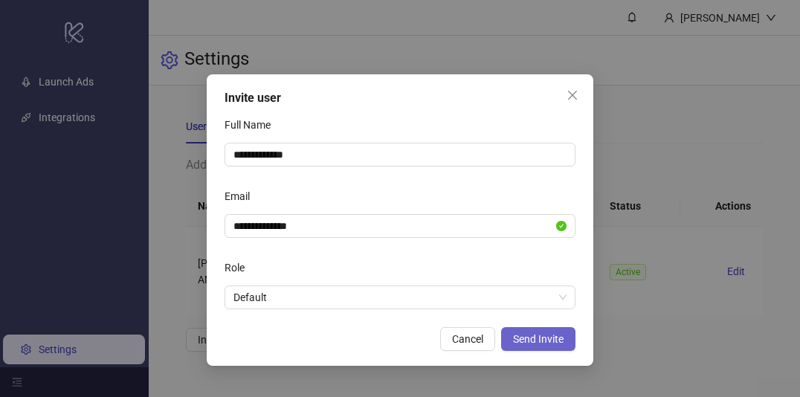
click at [530, 346] on button "Send Invite" at bounding box center [538, 339] width 74 height 24
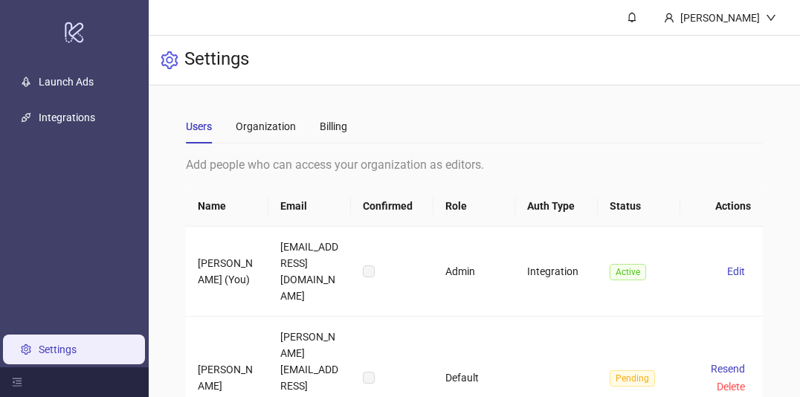
click at [428, 367] on div "Add people who can access your organization as editors. Name Email Confirmed Ro…" at bounding box center [475, 314] width 578 height 319
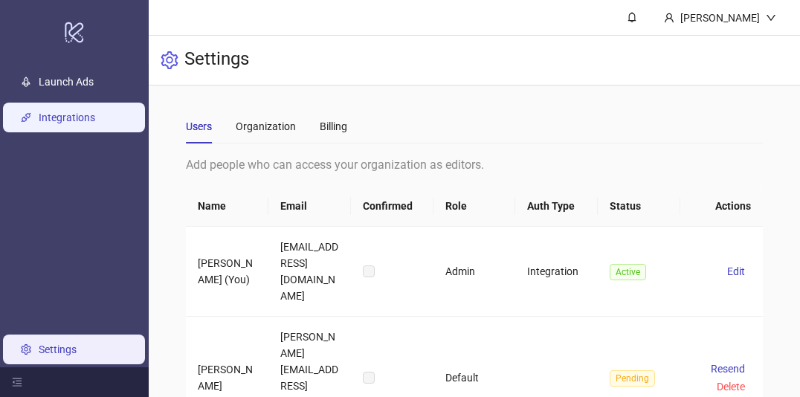
click at [77, 118] on link "Integrations" at bounding box center [67, 118] width 57 height 12
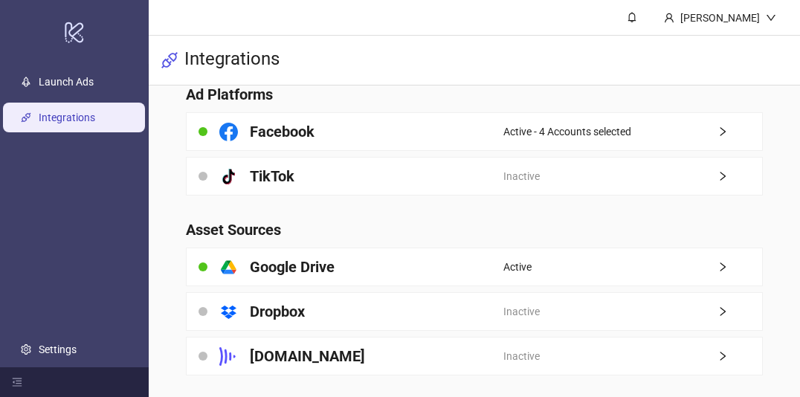
scroll to position [57, 0]
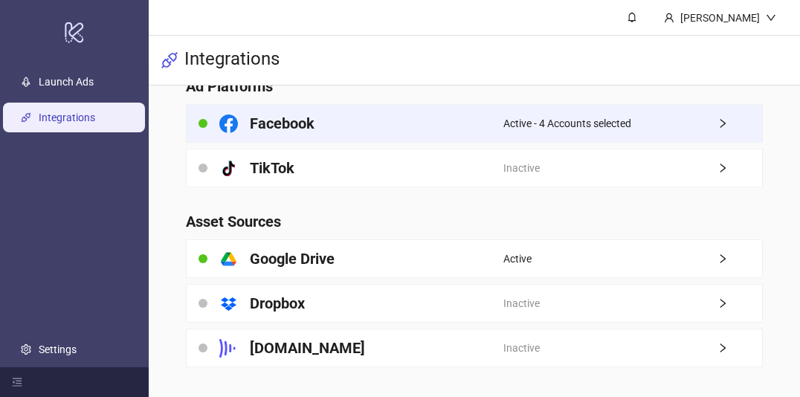
click at [666, 112] on div "Active - 4 Accounts selected" at bounding box center [632, 123] width 259 height 37
